Goal: Task Accomplishment & Management: Manage account settings

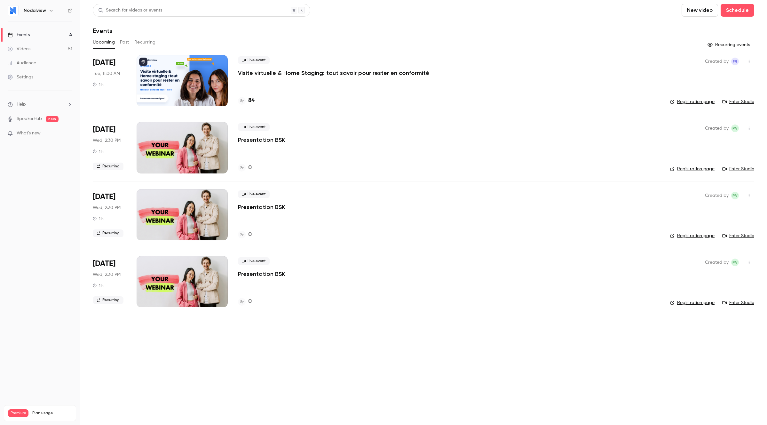
click at [303, 71] on p "Visite virtuelle & Home Staging: tout savoir pour rester en conformité" at bounding box center [333, 73] width 191 height 8
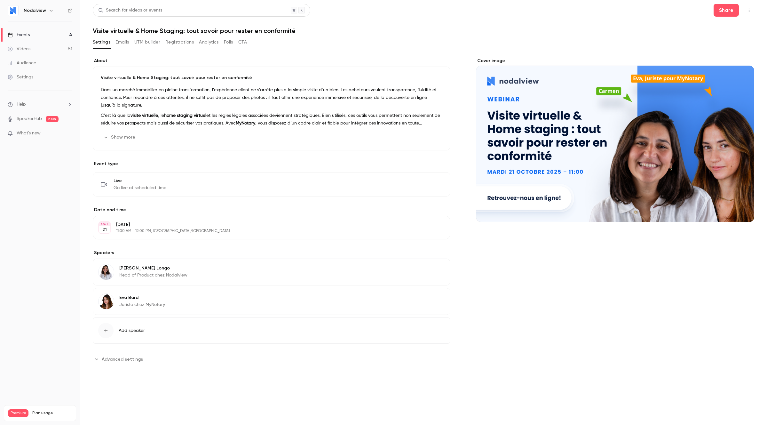
click at [190, 43] on button "Registrations" at bounding box center [179, 42] width 28 height 10
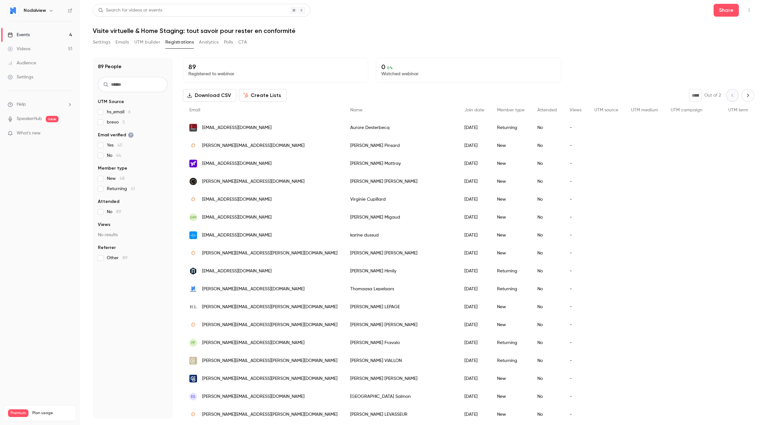
click at [101, 125] on label "brevo 5" at bounding box center [133, 122] width 70 height 6
click at [21, 34] on div "Events" at bounding box center [19, 35] width 22 height 6
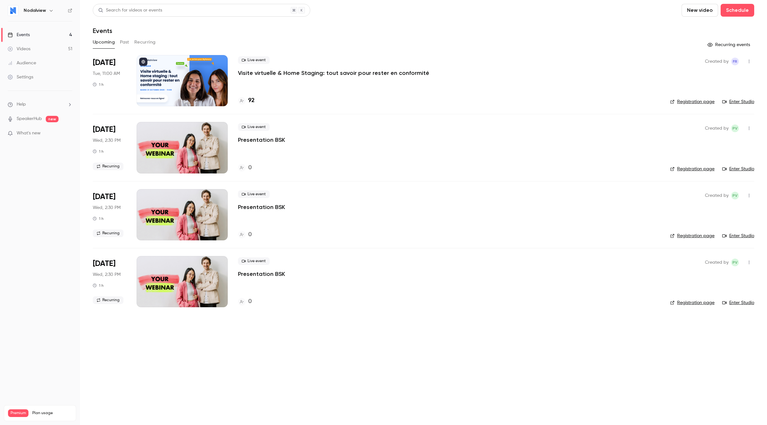
click at [127, 42] on button "Past" at bounding box center [124, 42] width 9 height 10
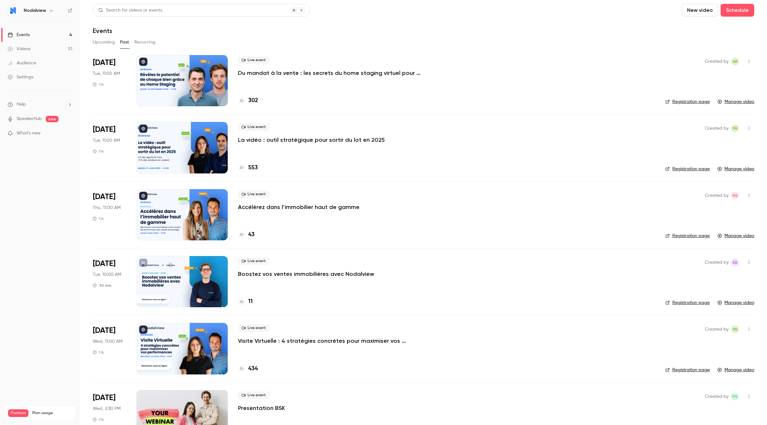
click at [250, 75] on p "Du mandat à la vente : les secrets du home staging virtuel pour déclencher le c…" at bounding box center [334, 73] width 192 height 8
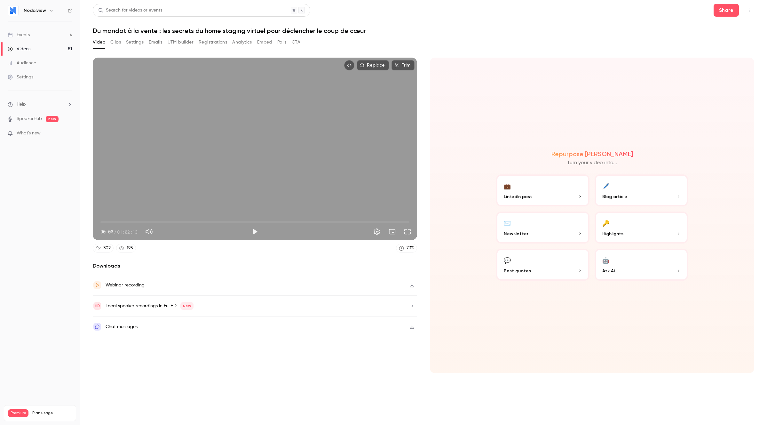
click at [154, 40] on button "Emails" at bounding box center [155, 42] width 13 height 10
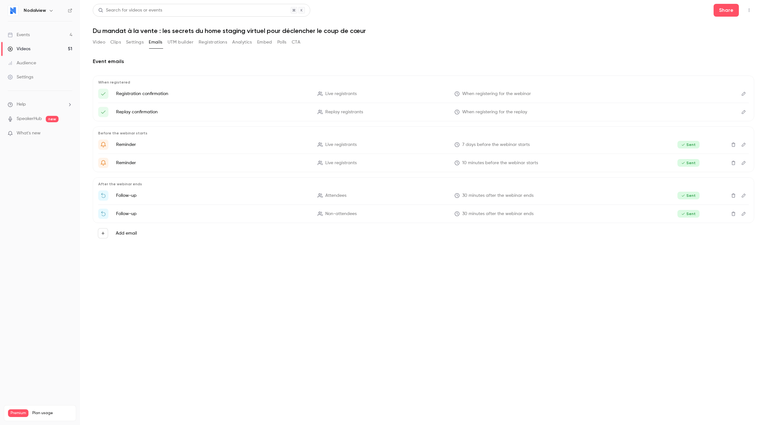
click at [177, 42] on button "UTM builder" at bounding box center [181, 42] width 26 height 10
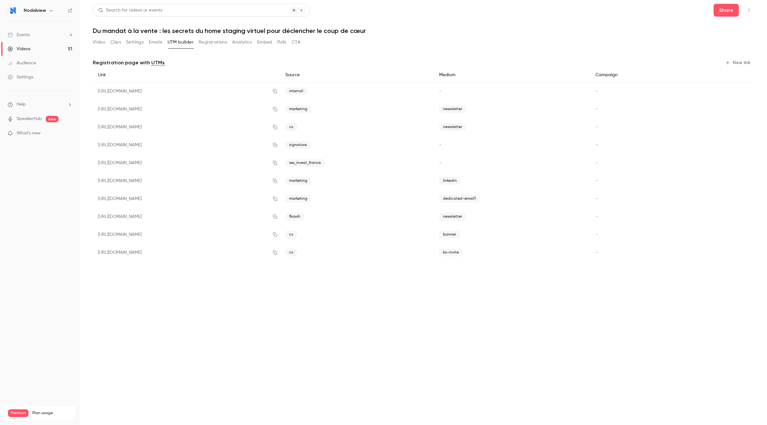
click at [220, 44] on button "Registrations" at bounding box center [213, 42] width 28 height 10
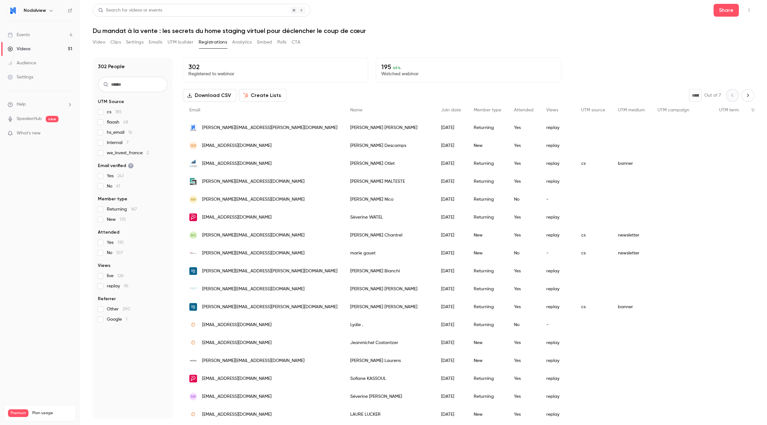
click at [34, 33] on link "Events 4" at bounding box center [40, 35] width 80 height 14
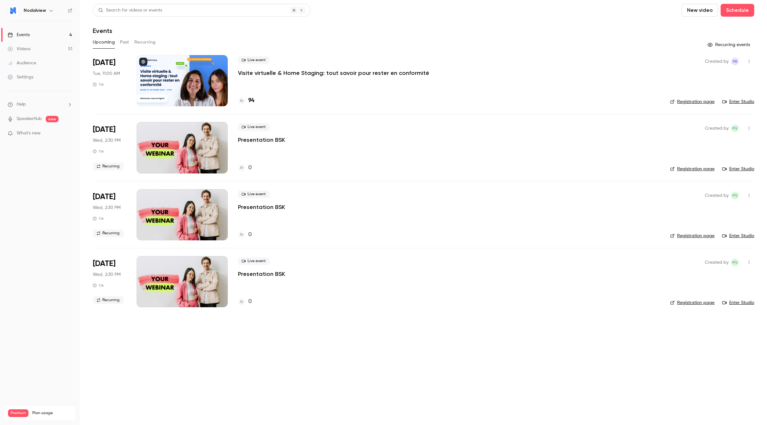
click at [204, 80] on div at bounding box center [182, 80] width 91 height 51
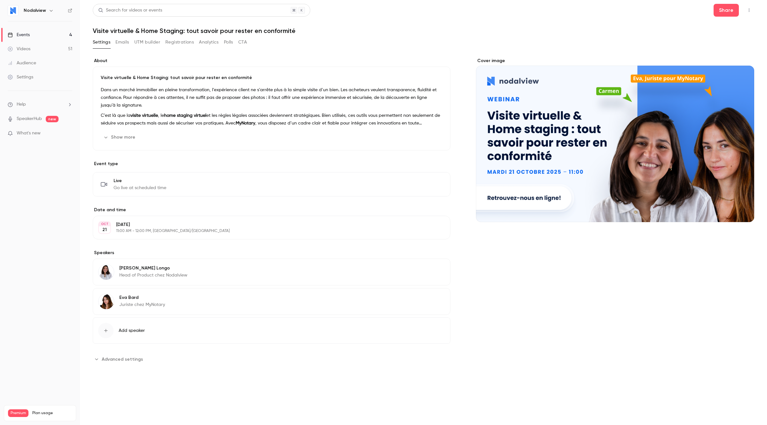
click at [141, 44] on button "UTM builder" at bounding box center [147, 42] width 26 height 10
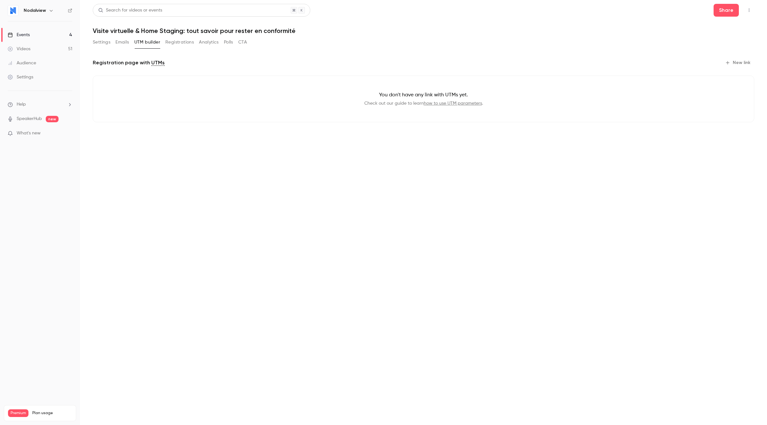
click at [120, 43] on button "Emails" at bounding box center [122, 42] width 13 height 10
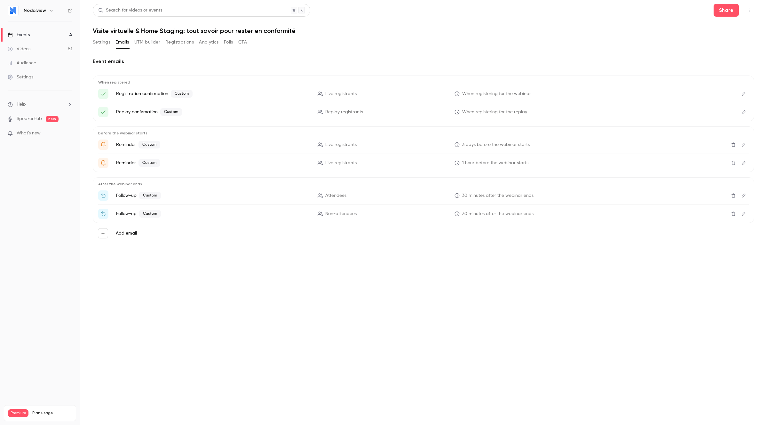
click at [180, 45] on button "Registrations" at bounding box center [179, 42] width 28 height 10
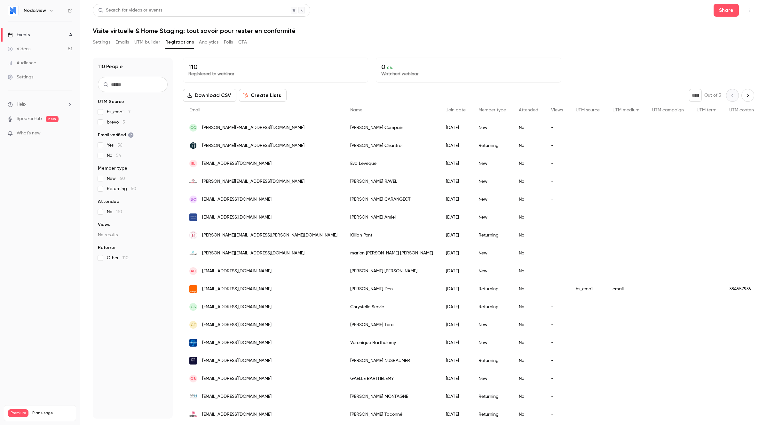
click at [35, 36] on link "Events 4" at bounding box center [40, 35] width 80 height 14
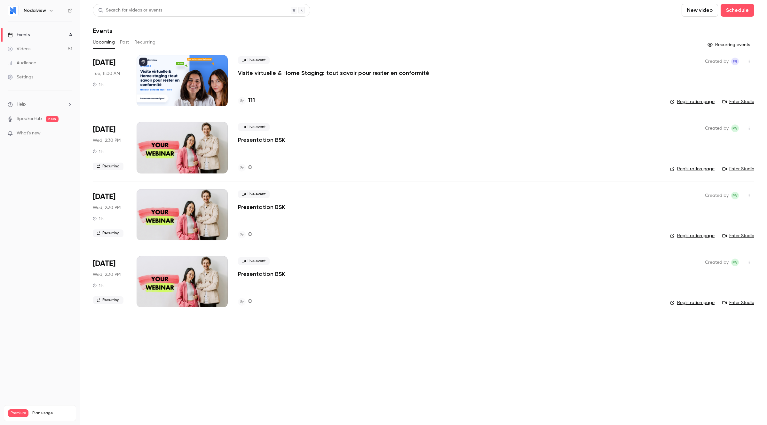
click at [120, 46] on button "Past" at bounding box center [124, 42] width 9 height 10
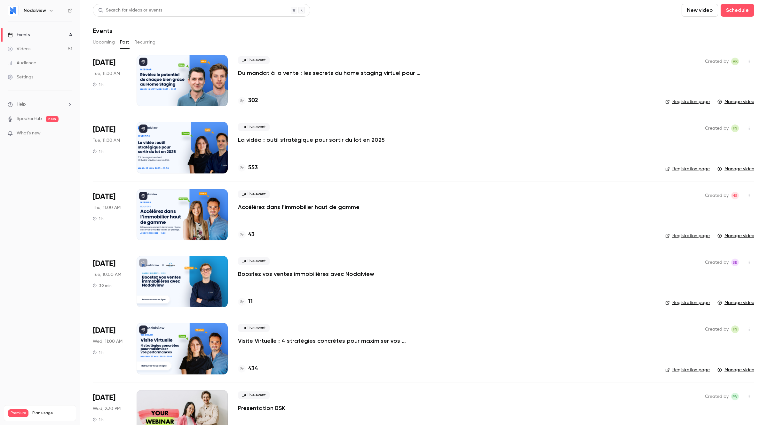
click at [257, 75] on p "Du mandat à la vente : les secrets du home staging virtuel pour déclencher le c…" at bounding box center [334, 73] width 192 height 8
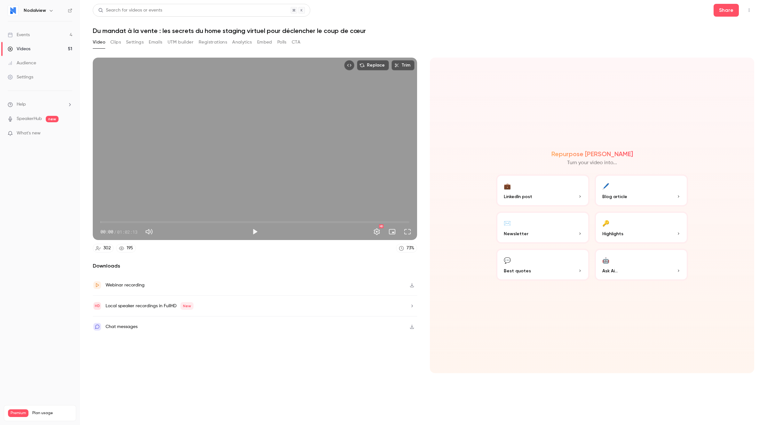
click at [155, 42] on button "Emails" at bounding box center [155, 42] width 13 height 10
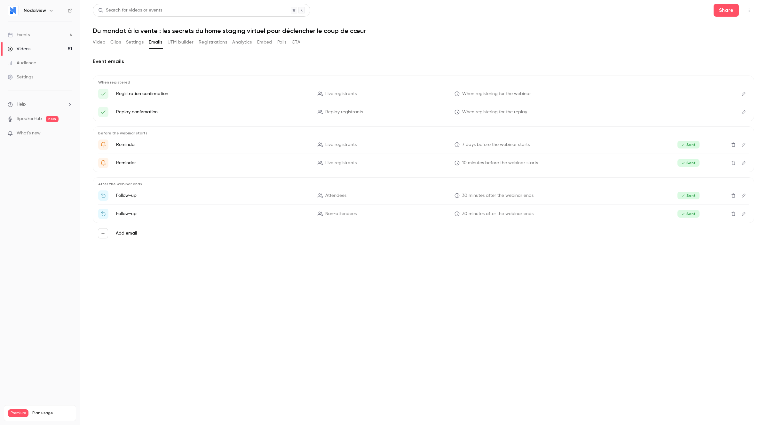
click at [218, 46] on button "Registrations" at bounding box center [213, 42] width 28 height 10
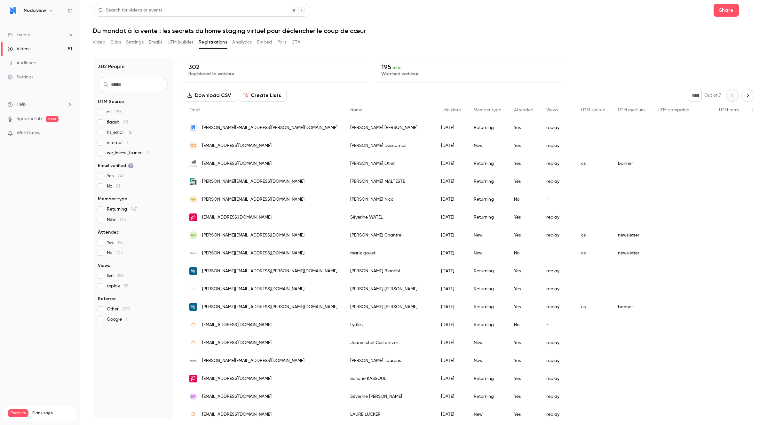
click at [49, 33] on link "Events 4" at bounding box center [40, 35] width 80 height 14
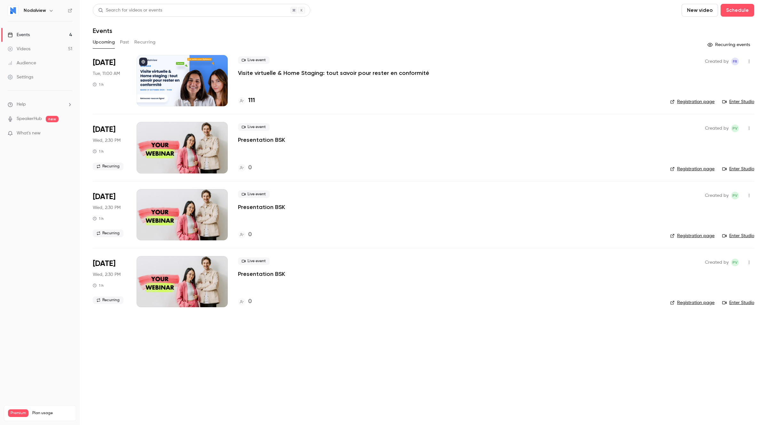
click at [252, 74] on p "Visite virtuelle & Home Staging: tout savoir pour rester en conformité" at bounding box center [333, 73] width 191 height 8
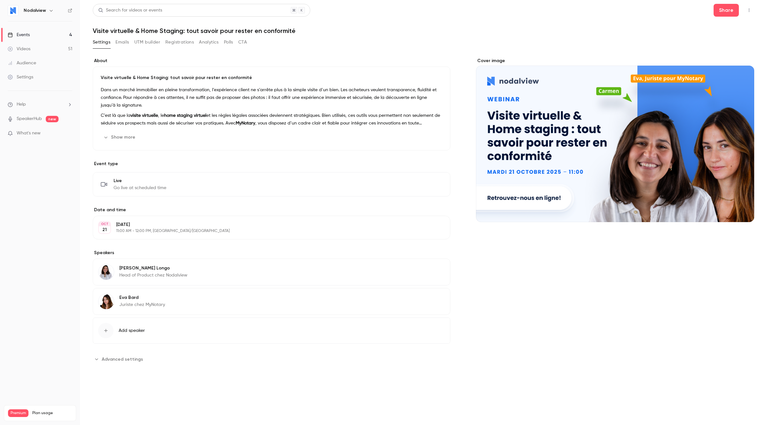
click at [179, 41] on button "Registrations" at bounding box center [179, 42] width 28 height 10
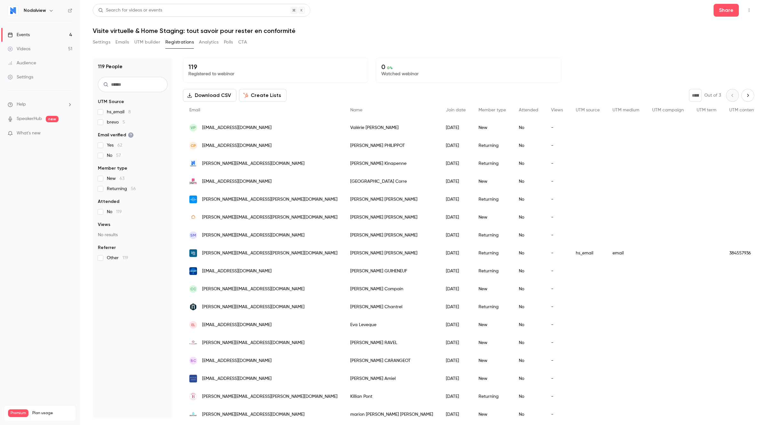
click at [120, 43] on button "Emails" at bounding box center [122, 42] width 13 height 10
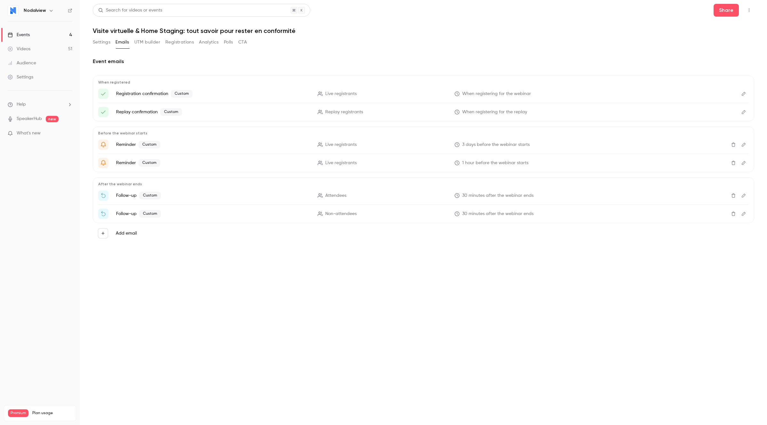
click at [203, 95] on p "Registration confirmation Custom" at bounding box center [213, 94] width 194 height 8
click at [745, 94] on icon "Edit" at bounding box center [743, 94] width 5 height 4
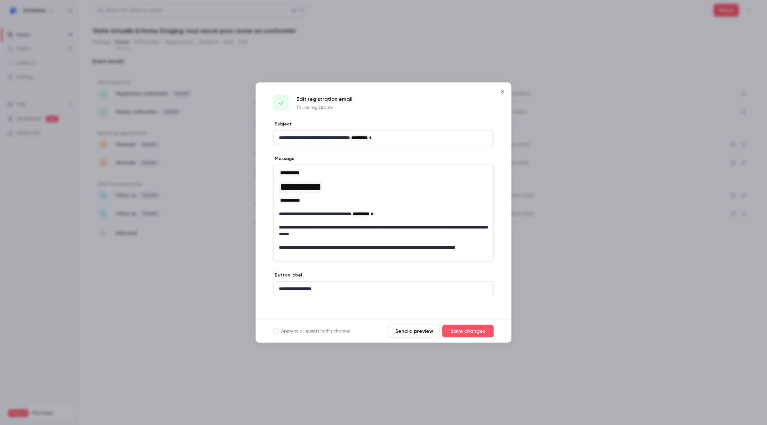
click at [501, 91] on icon "Close" at bounding box center [503, 91] width 8 height 5
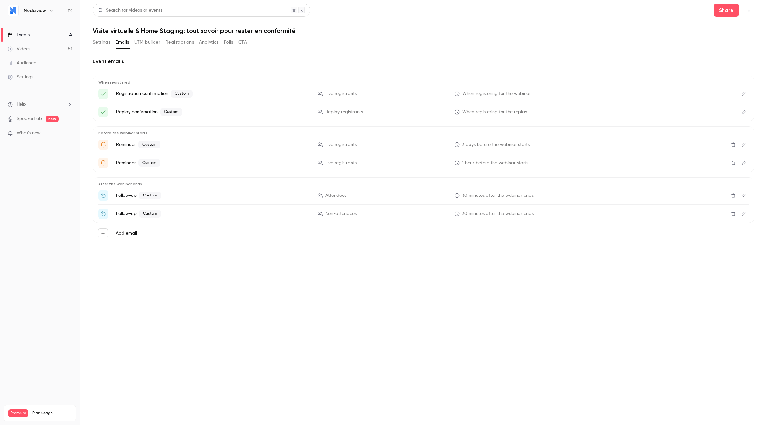
click at [110, 44] on button "Settings" at bounding box center [102, 42] width 18 height 10
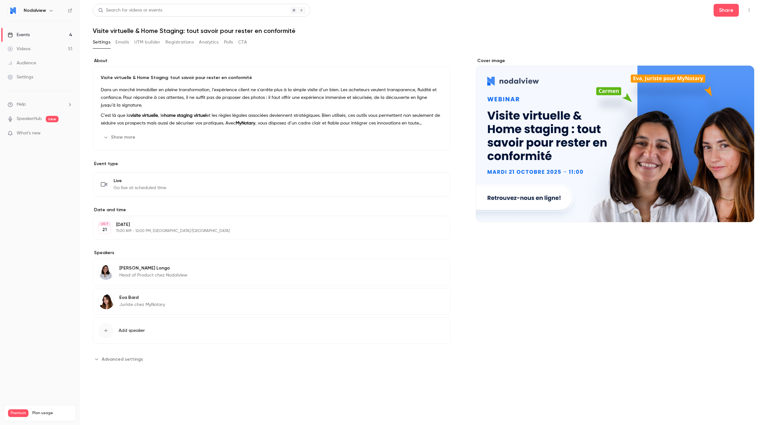
click at [183, 41] on button "Registrations" at bounding box center [179, 42] width 28 height 10
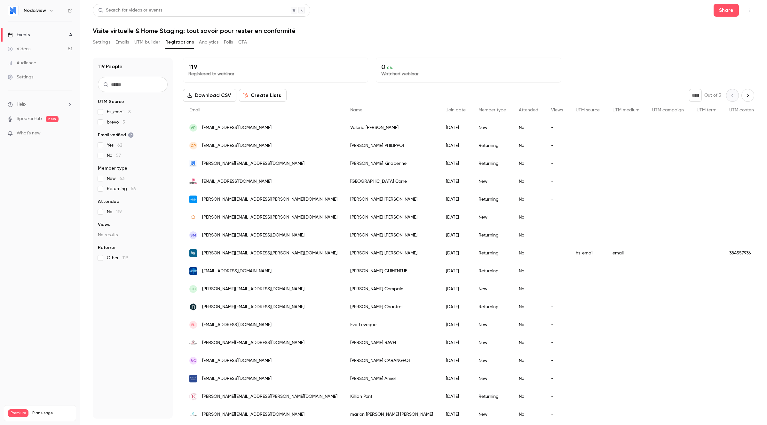
click at [102, 44] on button "Settings" at bounding box center [102, 42] width 18 height 10
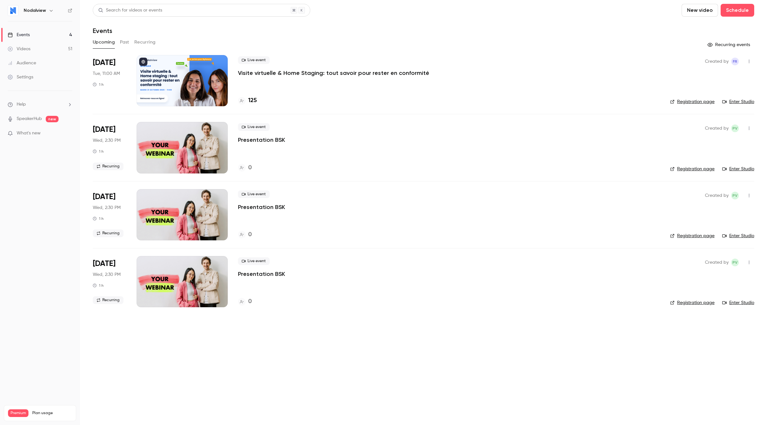
click at [255, 73] on p "Visite virtuelle & Home Staging: tout savoir pour rester en conformité" at bounding box center [333, 73] width 191 height 8
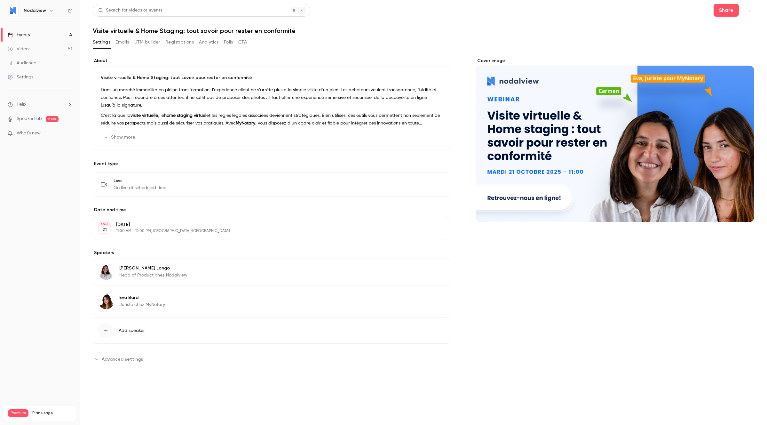
click at [122, 44] on button "Emails" at bounding box center [122, 42] width 13 height 10
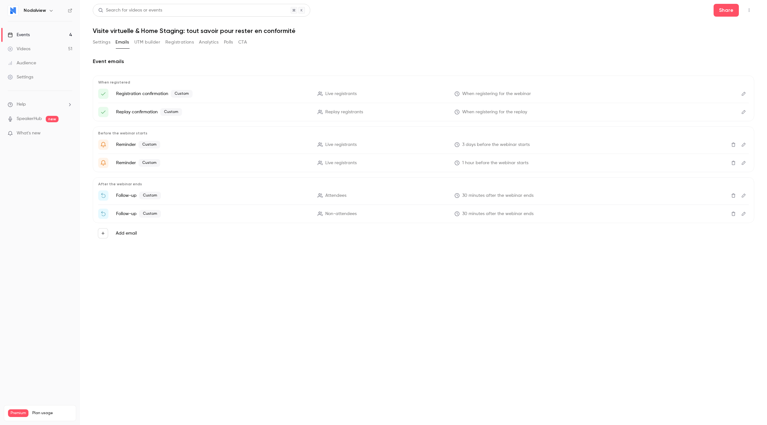
click at [169, 43] on button "Registrations" at bounding box center [179, 42] width 28 height 10
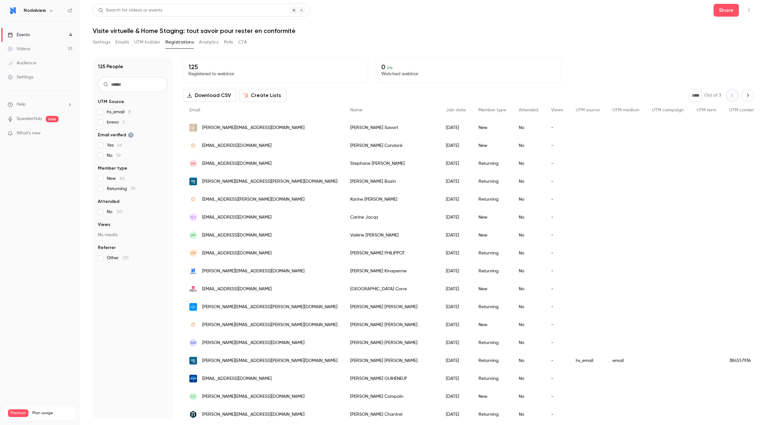
click at [101, 115] on label "hs_email 8" at bounding box center [133, 112] width 70 height 6
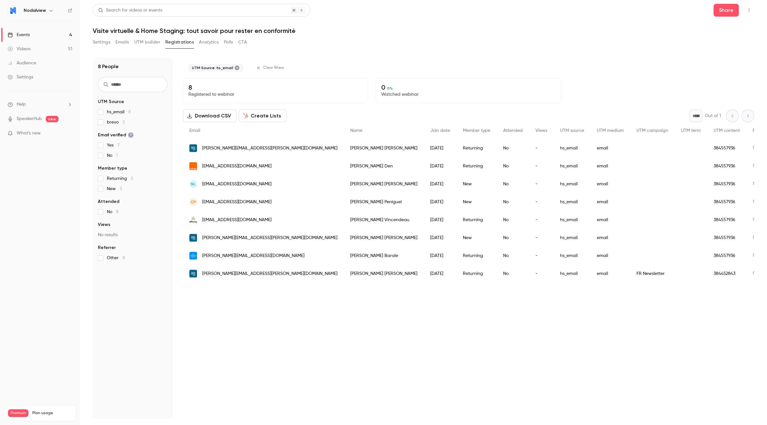
click at [103, 121] on label "brevo 5" at bounding box center [133, 122] width 70 height 6
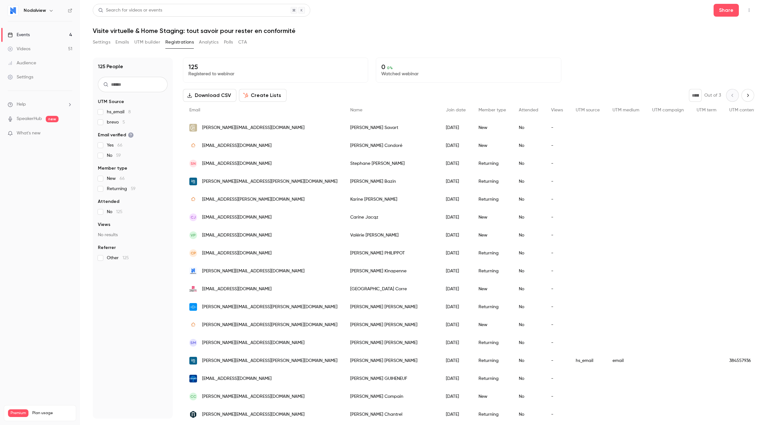
click at [100, 44] on button "Settings" at bounding box center [102, 42] width 18 height 10
